Goal: Check status: Check status

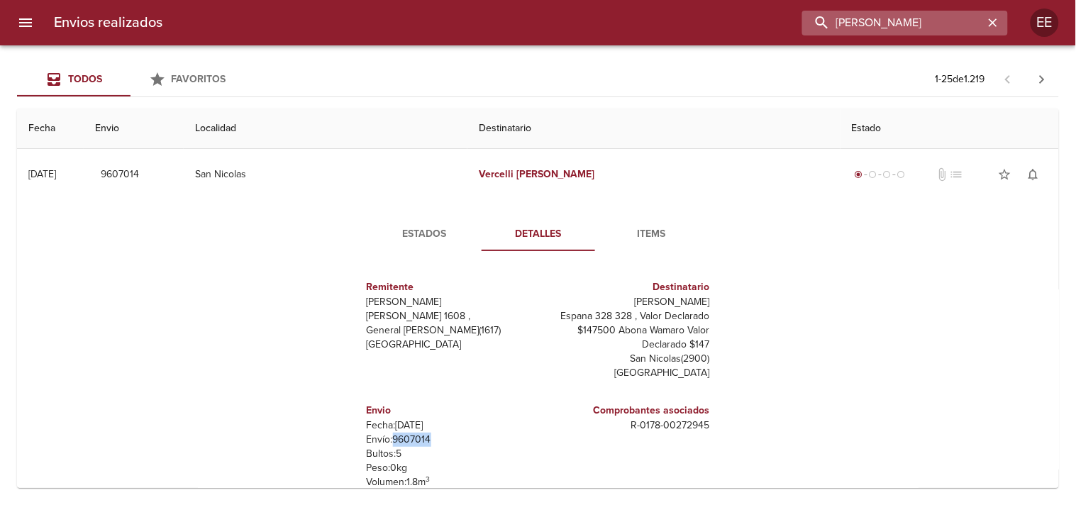
click at [905, 30] on input "[PERSON_NAME]" at bounding box center [893, 23] width 182 height 25
paste input "[PERSON_NAME] [PERSON_NAME]"
type input "[PERSON_NAME] [PERSON_NAME]"
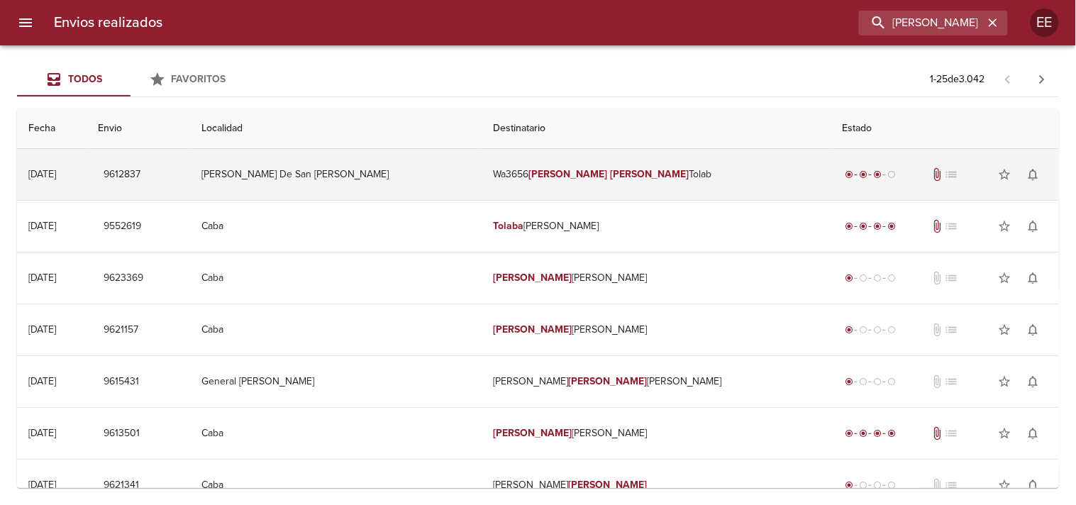
click at [493, 179] on td "Wa3656 [PERSON_NAME] [PERSON_NAME]" at bounding box center [656, 174] width 349 height 51
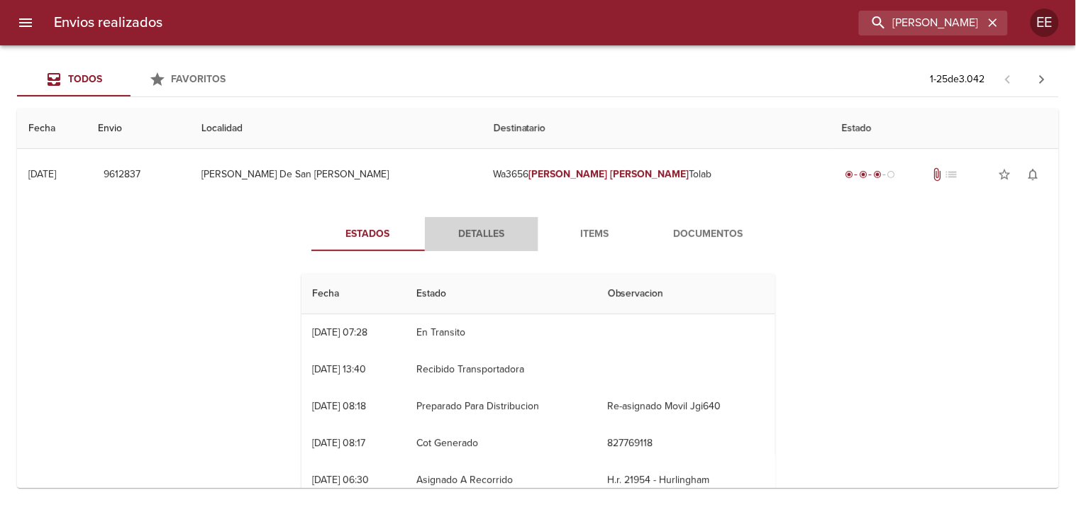
click at [469, 243] on button "Detalles" at bounding box center [482, 234] width 114 height 34
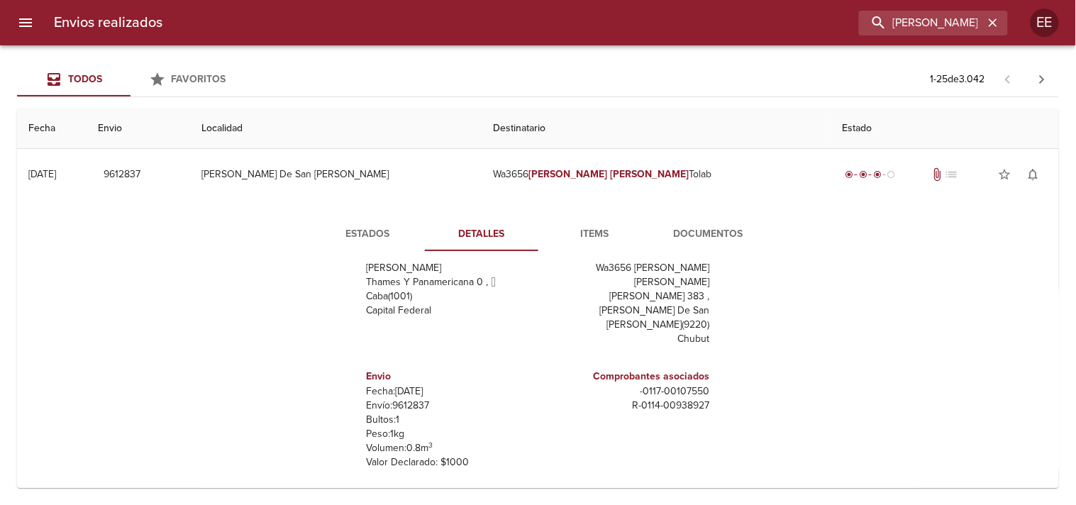
scroll to position [79, 0]
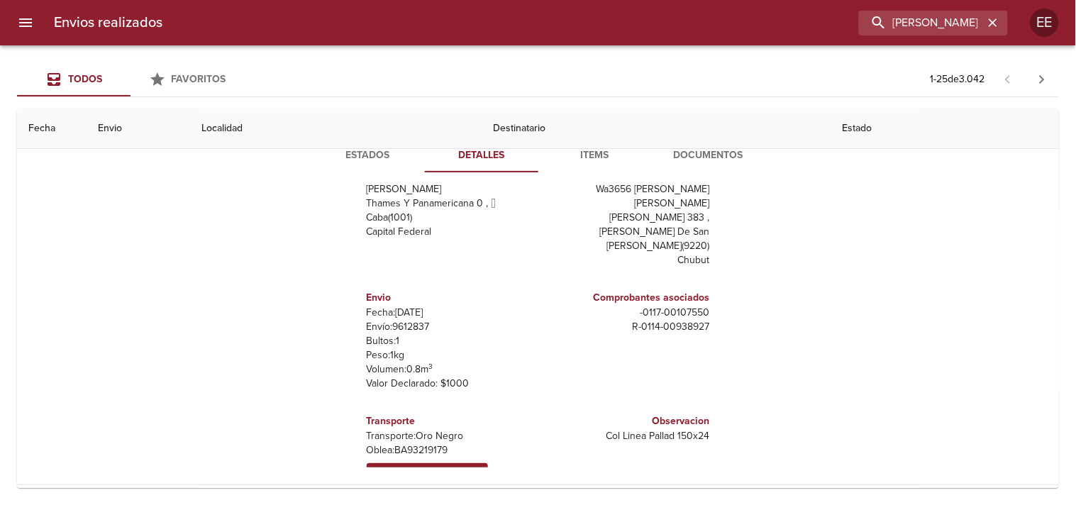
click at [402, 320] on p "Envío: 9612837" at bounding box center [450, 327] width 166 height 14
click at [412, 443] on p "[PERSON_NAME]: BA93219179" at bounding box center [450, 450] width 166 height 14
copy p "BA93219179"
click at [397, 466] on span "Seguimiento Externo" at bounding box center [427, 474] width 107 height 16
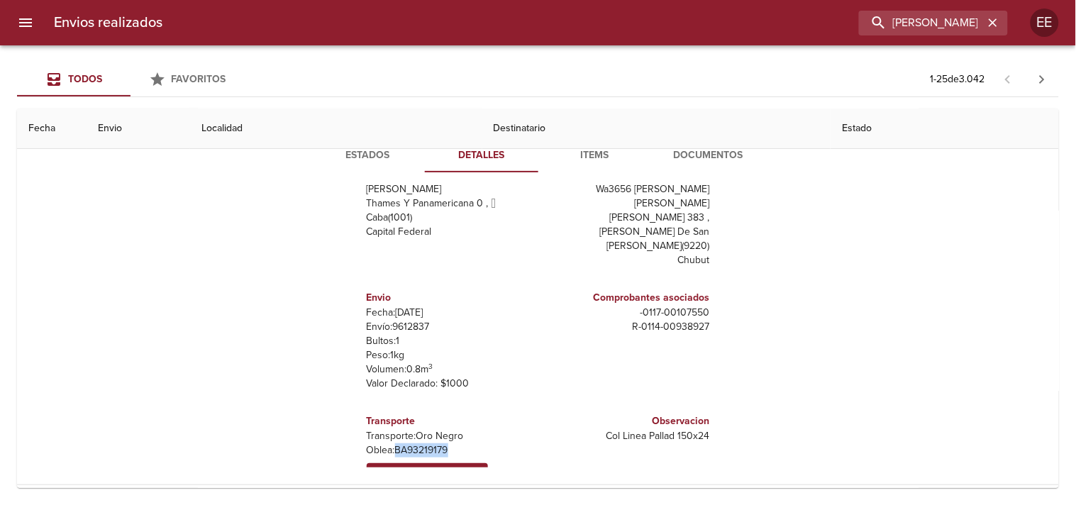
copy p "BA93219179"
